Goal: Check status

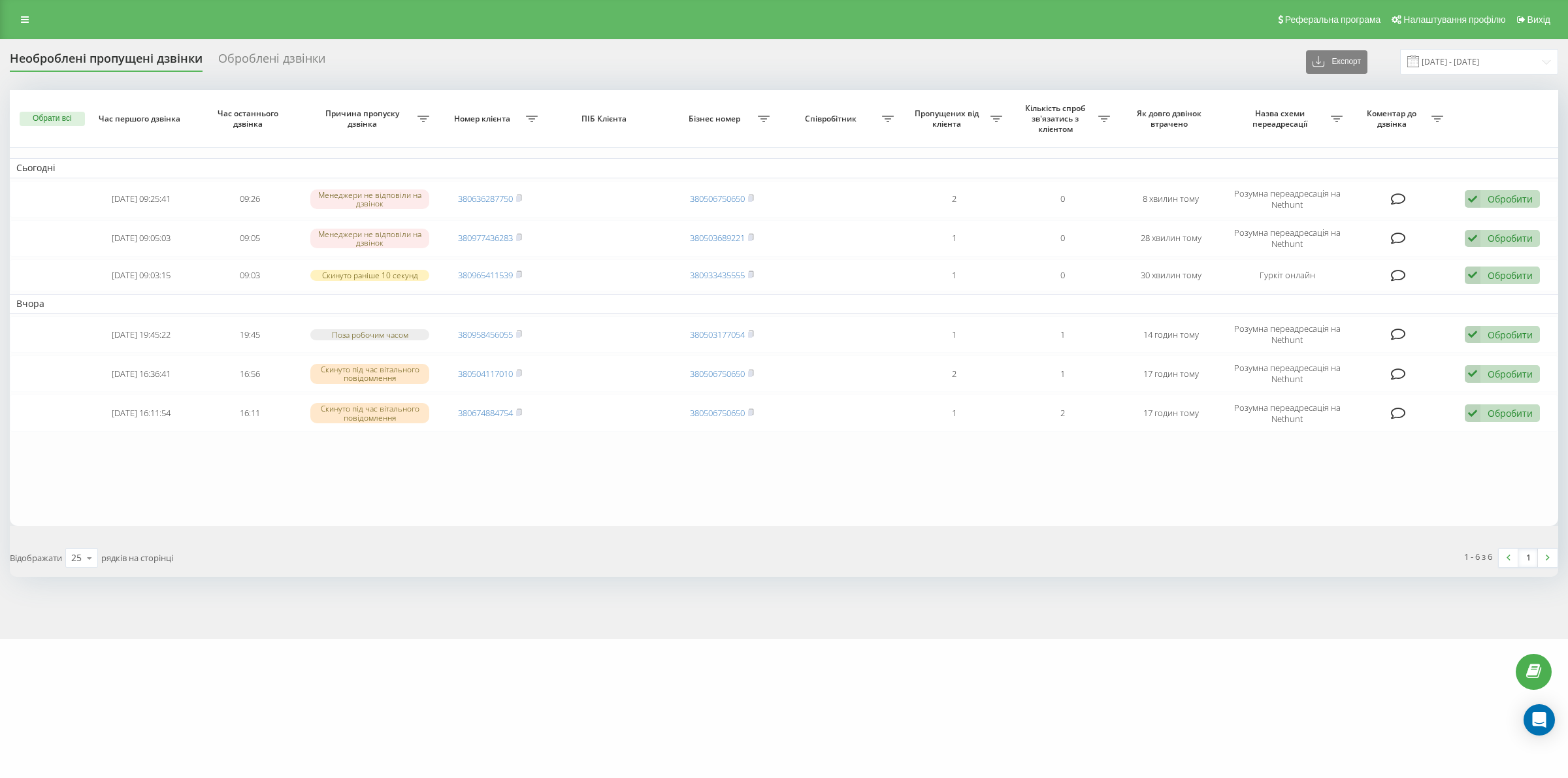
click at [1265, 663] on div "motoblok.biz Проекти motoblok.biz Дашборд Центр звернень Журнал дзвінків Журнал…" at bounding box center [784, 389] width 1568 height 778
